Goal: Information Seeking & Learning: Learn about a topic

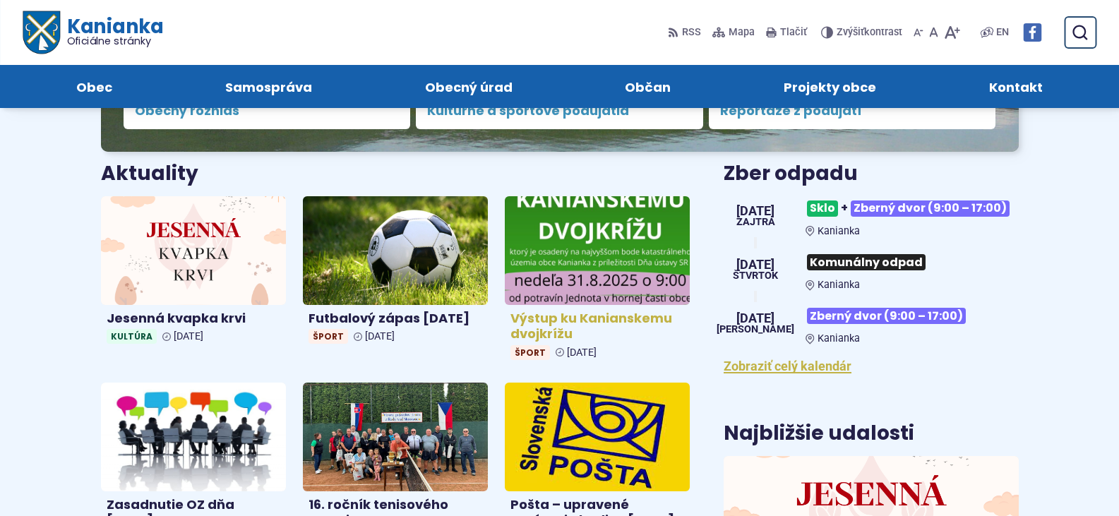
scroll to position [212, 0]
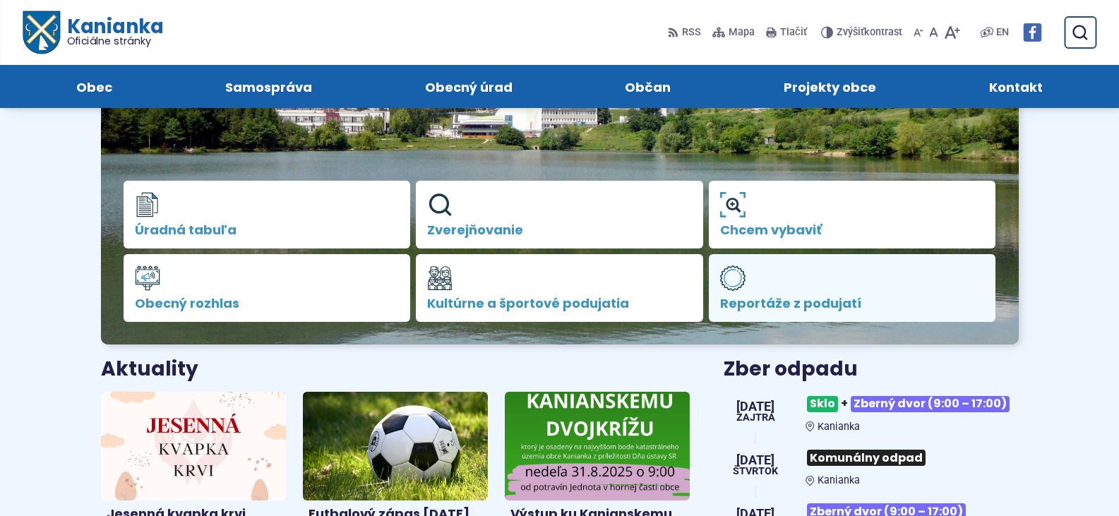
click at [748, 284] on link "Reportáže z podujatí" at bounding box center [852, 288] width 287 height 68
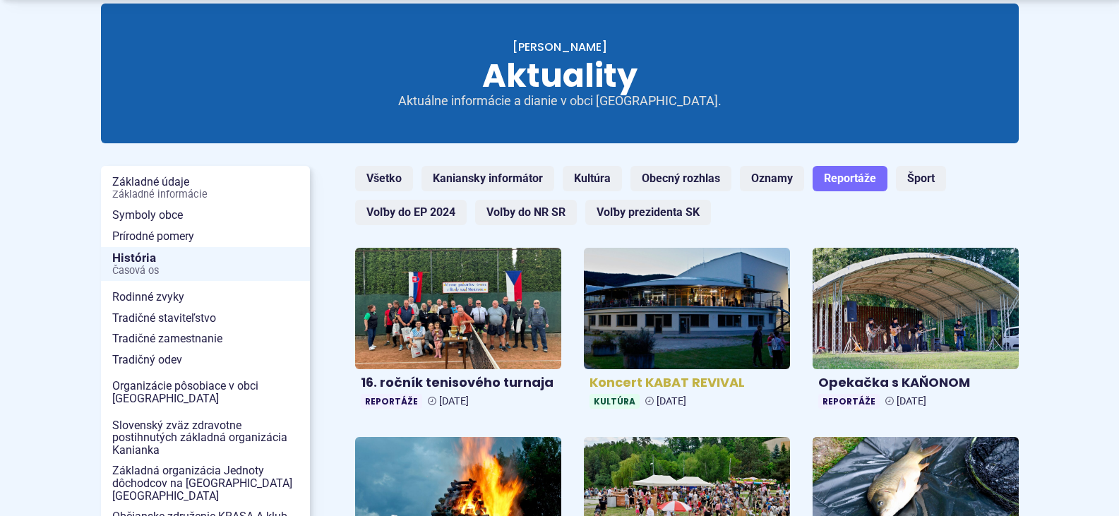
scroll to position [141, 0]
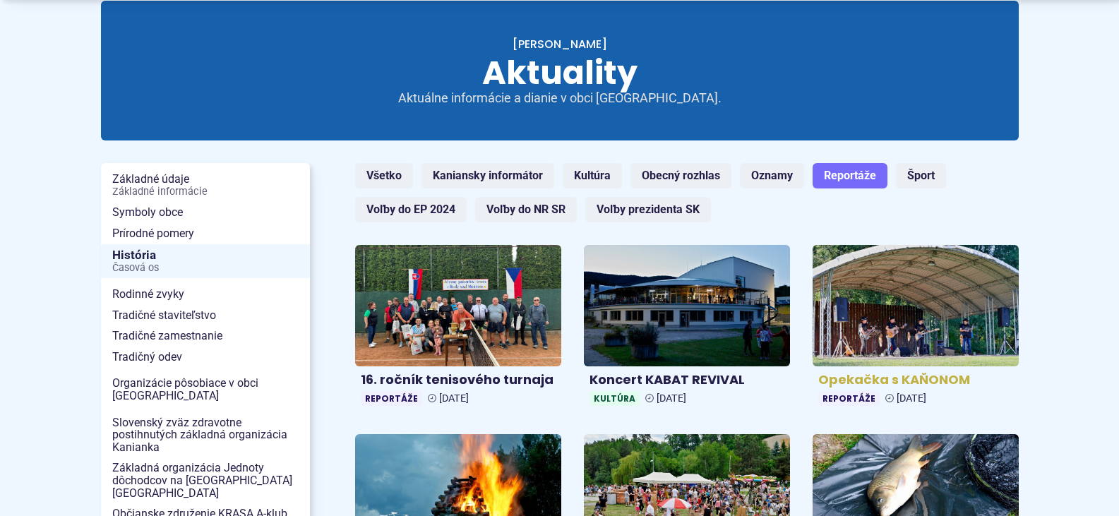
click at [898, 325] on img at bounding box center [915, 306] width 237 height 140
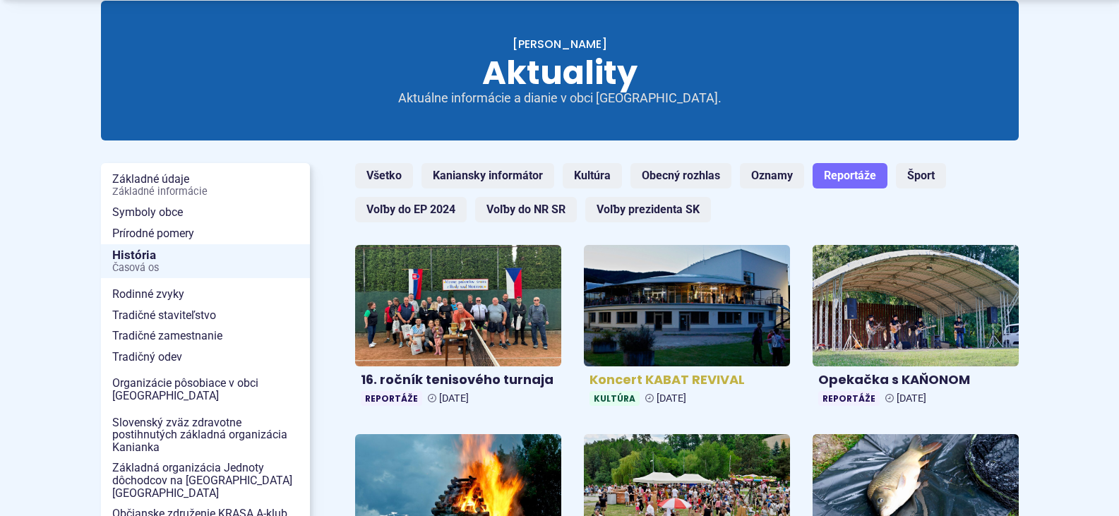
click at [676, 320] on img at bounding box center [686, 306] width 237 height 140
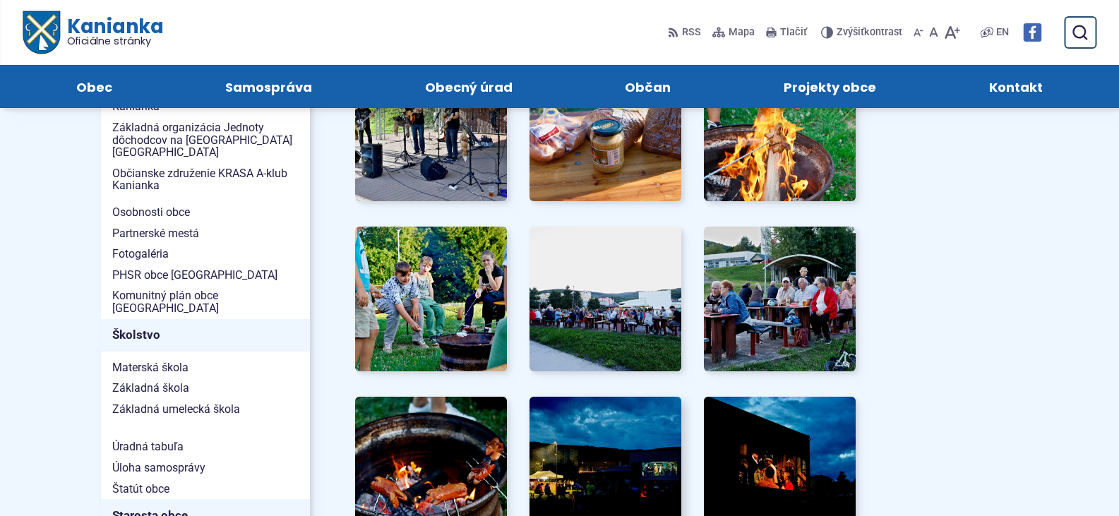
scroll to position [424, 0]
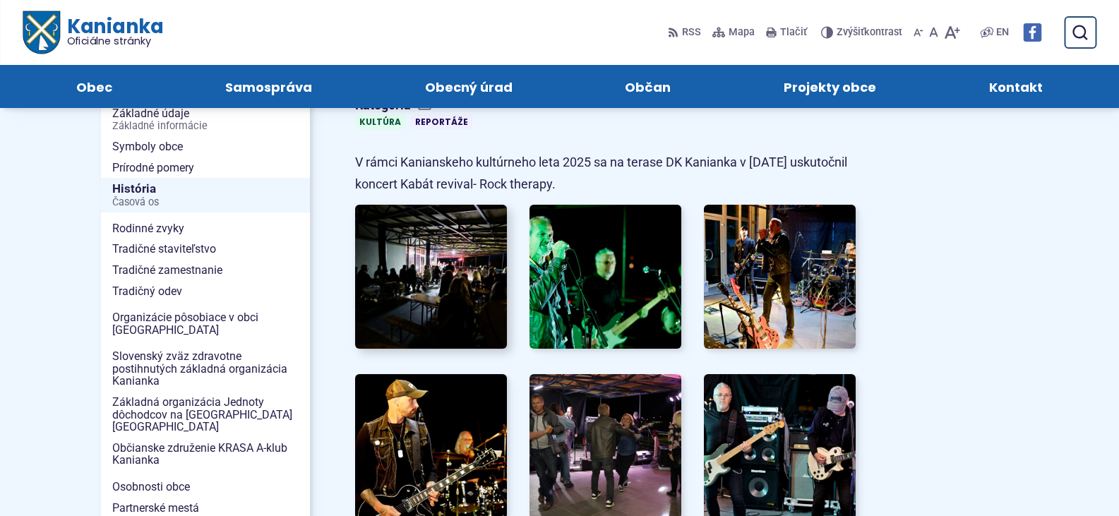
scroll to position [212, 0]
